Goal: Task Accomplishment & Management: Use online tool/utility

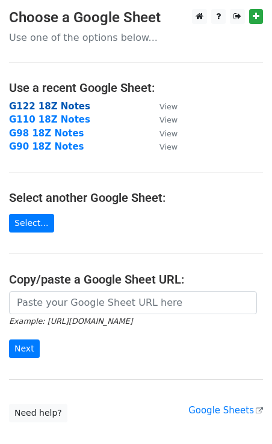
click at [66, 106] on strong "G122 18Z Notes" at bounding box center [49, 106] width 81 height 11
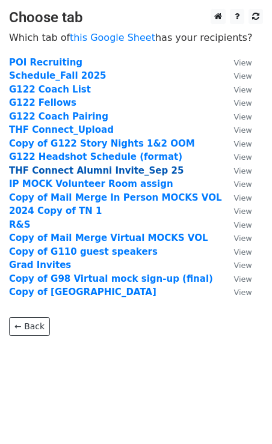
click at [115, 171] on strong "THF Connect Alumni Invite_Sep 25" at bounding box center [96, 170] width 174 height 11
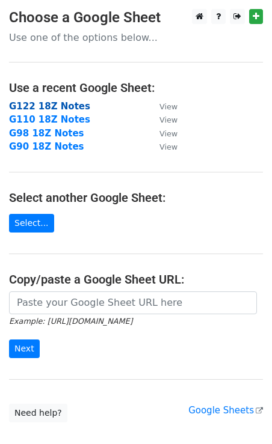
click at [39, 105] on strong "G122 18Z Notes" at bounding box center [49, 106] width 81 height 11
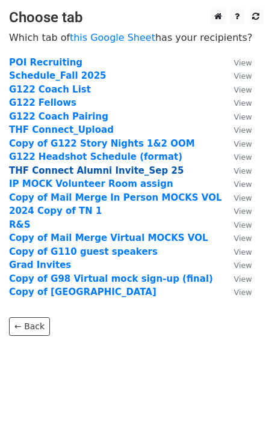
click at [65, 172] on strong "THF Connect Alumni Invite_Sep 25" at bounding box center [96, 170] width 174 height 11
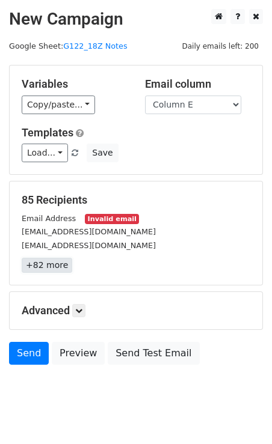
click at [53, 268] on link "+82 more" at bounding box center [47, 265] width 51 height 15
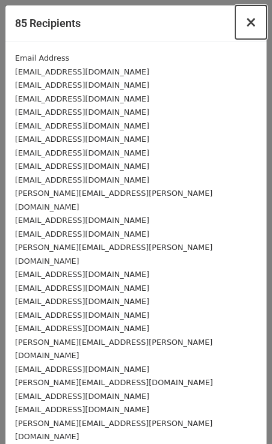
click at [254, 23] on span "×" at bounding box center [251, 22] width 12 height 17
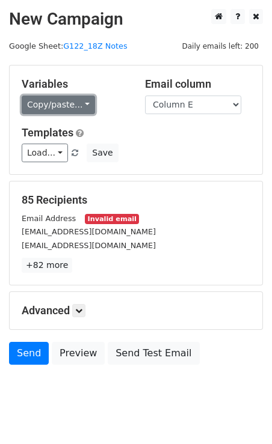
click at [81, 105] on link "Copy/paste..." at bounding box center [58, 105] width 73 height 19
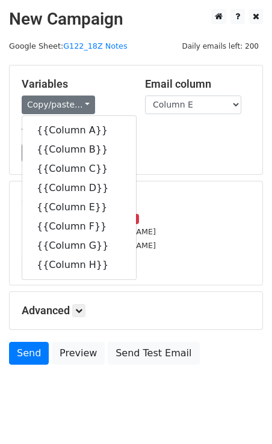
click at [186, 154] on div "Load... Prospect email fall 2025 G98 Virtual Mock Volunteer Email Save" at bounding box center [136, 153] width 247 height 19
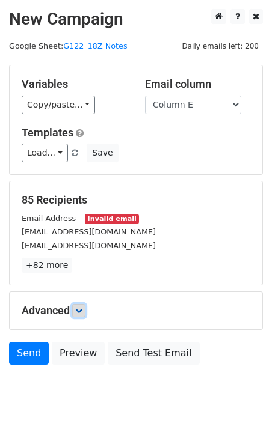
click at [79, 310] on icon at bounding box center [78, 310] width 7 height 7
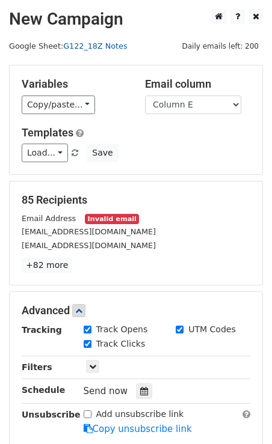
click at [99, 46] on link "G122_18Z Notes" at bounding box center [95, 45] width 64 height 9
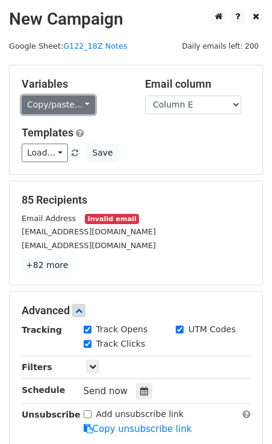
click at [81, 105] on link "Copy/paste..." at bounding box center [58, 105] width 73 height 19
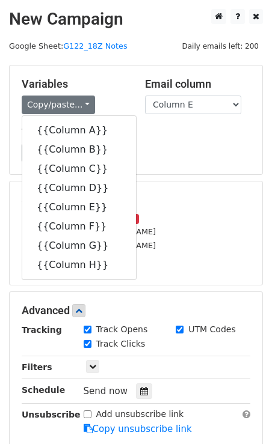
click at [156, 133] on h5 "Templates" at bounding box center [136, 132] width 229 height 13
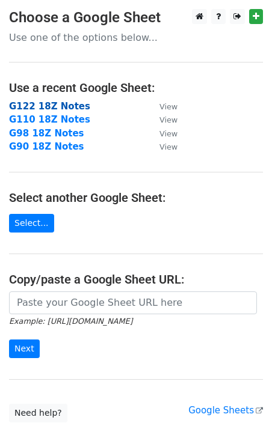
click at [49, 106] on strong "G122 18Z Notes" at bounding box center [49, 106] width 81 height 11
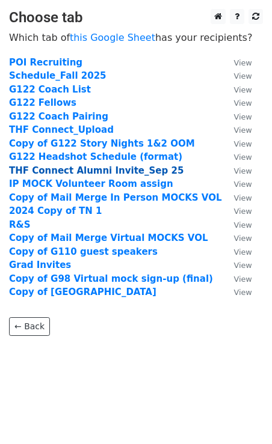
click at [71, 172] on strong "THF Connect Alumni Invite_Sep 25" at bounding box center [96, 170] width 174 height 11
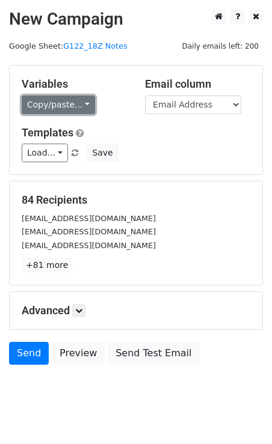
click at [77, 104] on link "Copy/paste..." at bounding box center [58, 105] width 73 height 19
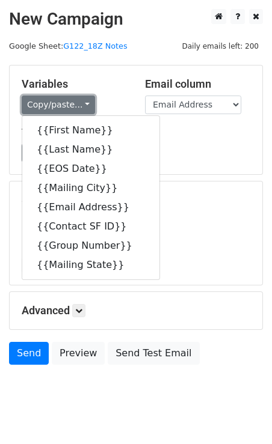
click at [77, 104] on link "Copy/paste..." at bounding box center [58, 105] width 73 height 19
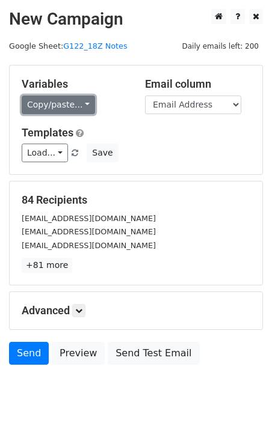
click at [53, 101] on link "Copy/paste..." at bounding box center [58, 105] width 73 height 19
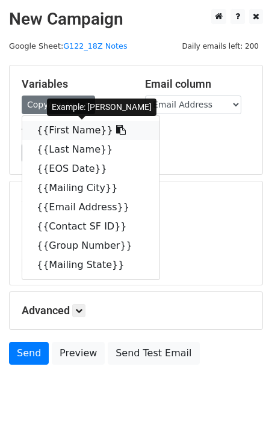
click at [64, 128] on link "{{First Name}}" at bounding box center [90, 130] width 137 height 19
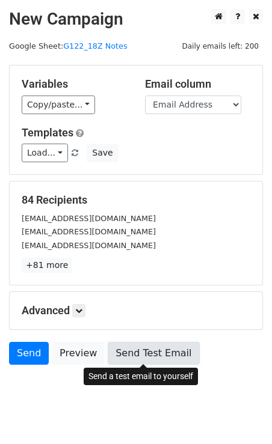
click at [129, 348] on link "Send Test Email" at bounding box center [153, 353] width 91 height 23
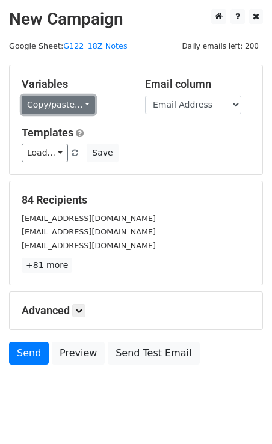
click at [76, 105] on link "Copy/paste..." at bounding box center [58, 105] width 73 height 19
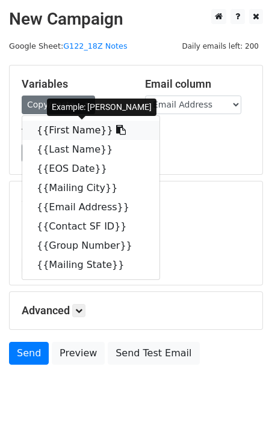
click at [116, 130] on icon at bounding box center [121, 130] width 10 height 10
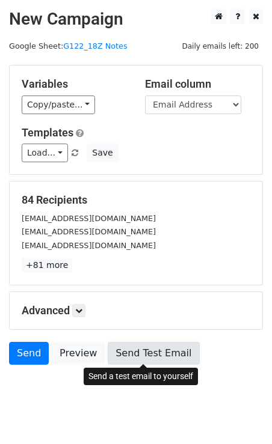
click at [129, 352] on link "Send Test Email" at bounding box center [153, 353] width 91 height 23
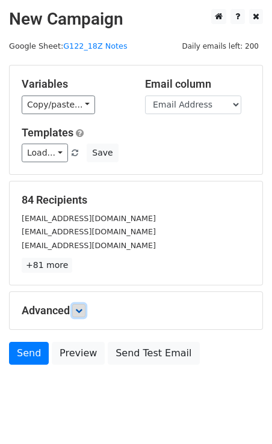
click at [85, 311] on link at bounding box center [78, 310] width 13 height 13
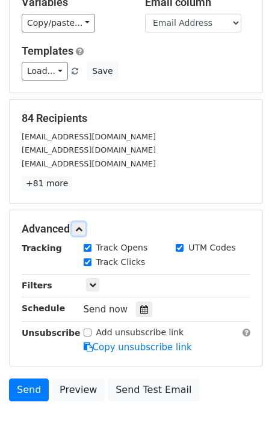
scroll to position [117, 0]
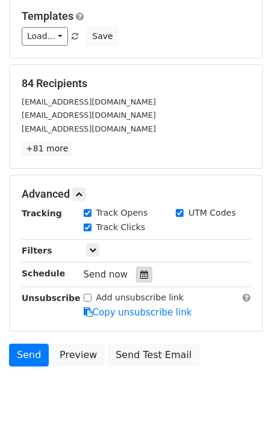
click at [140, 272] on icon at bounding box center [144, 275] width 8 height 8
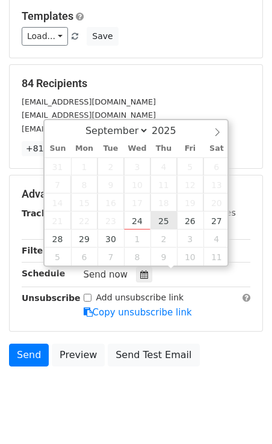
type input "[DATE] 12:00"
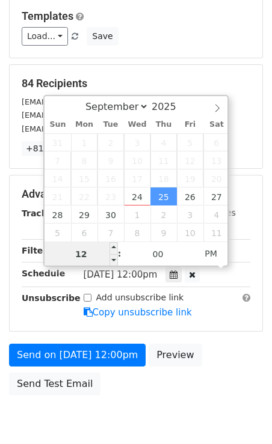
type input "6"
type input "[DATE] 06:00"
type input "06"
click at [215, 255] on span "PM" at bounding box center [210, 254] width 33 height 24
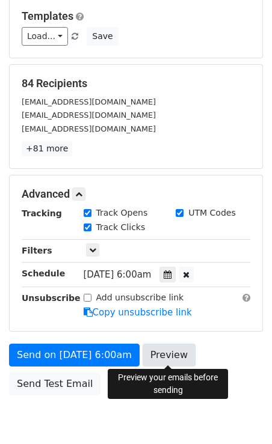
click at [171, 356] on link "Preview" at bounding box center [169, 355] width 53 height 23
click at [230, 353] on div "Send on [DATE] 6:00am Preview Send Test Email" at bounding box center [136, 373] width 272 height 58
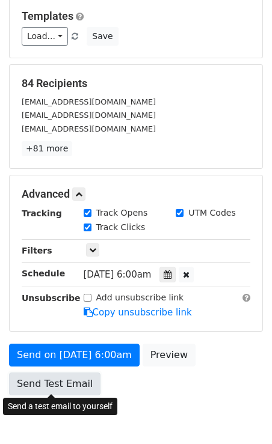
click at [62, 384] on link "Send Test Email" at bounding box center [54, 384] width 91 height 23
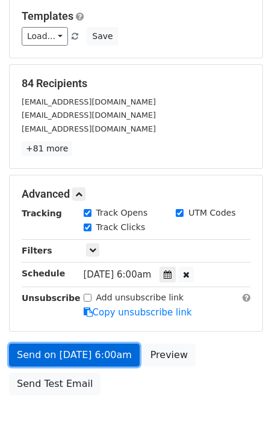
click at [64, 353] on link "Send on [DATE] 6:00am" at bounding box center [74, 355] width 131 height 23
